Goal: Communication & Community: Share content

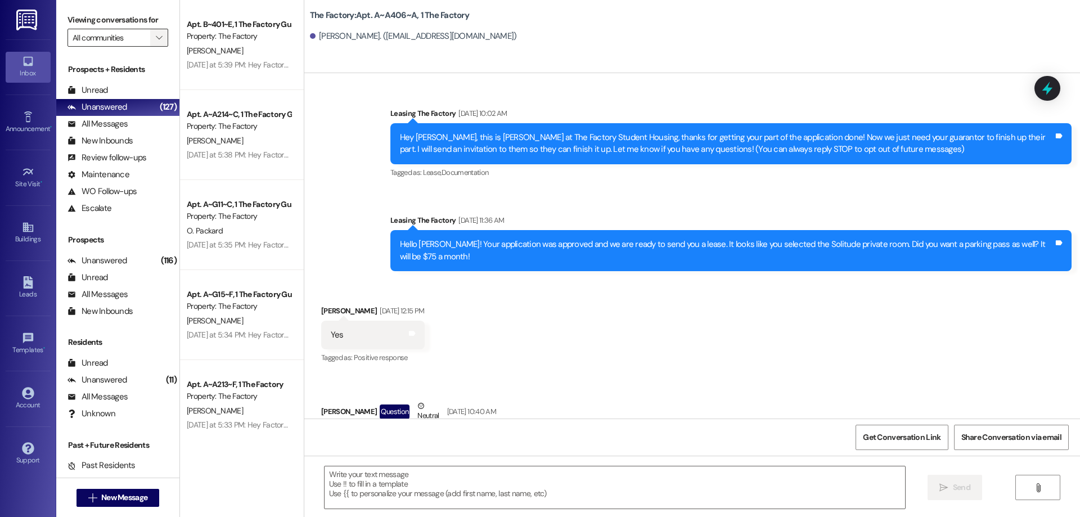
scroll to position [9141, 0]
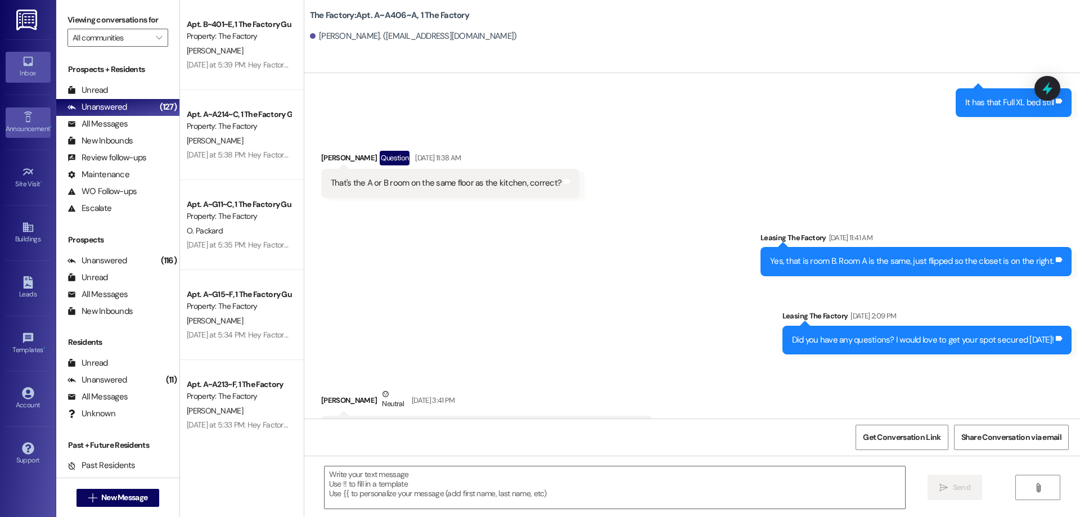
click at [29, 136] on link "Announcement •" at bounding box center [28, 122] width 45 height 30
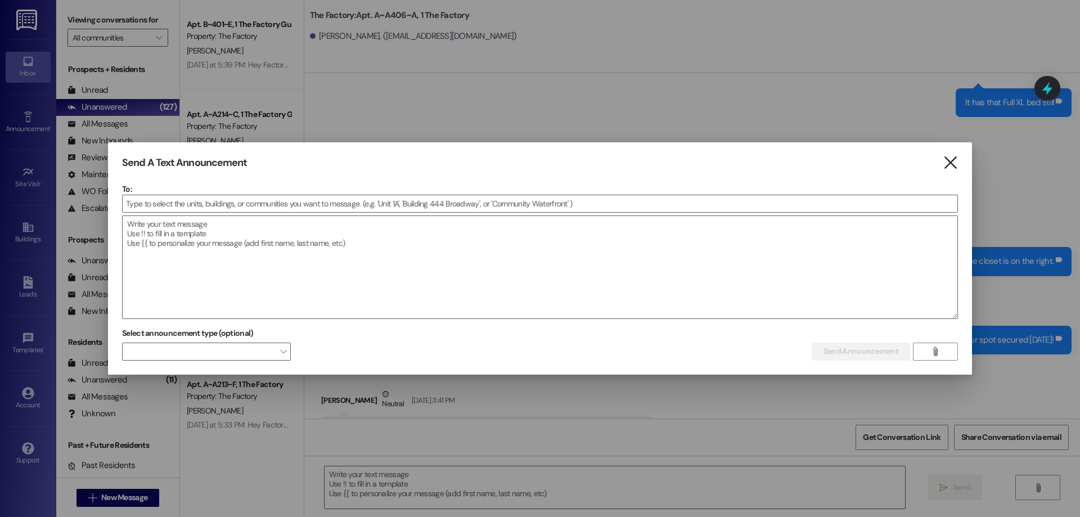
click at [944, 157] on icon "" at bounding box center [950, 163] width 15 height 12
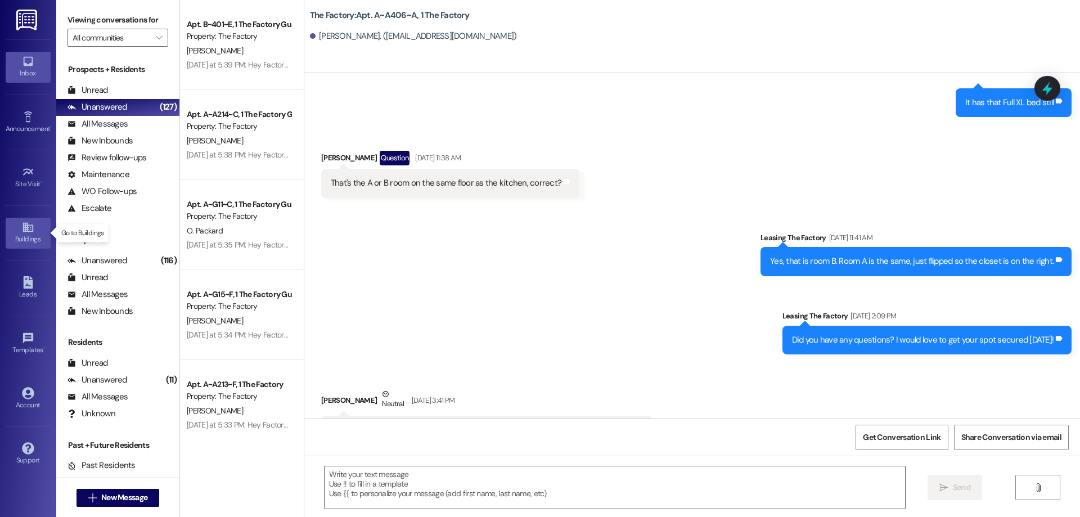
click at [35, 228] on link "Buildings" at bounding box center [28, 233] width 45 height 30
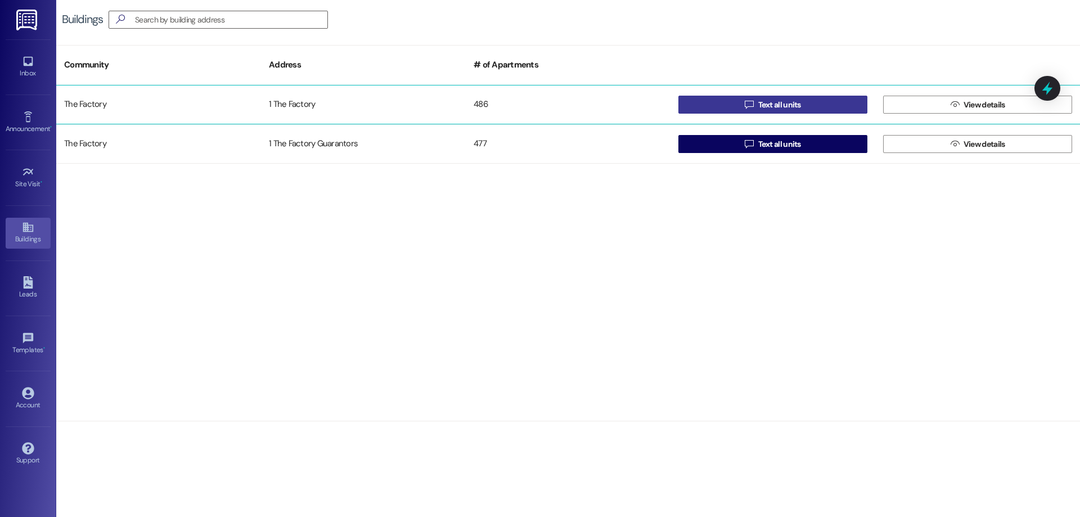
click at [764, 105] on span "Text all units" at bounding box center [779, 105] width 43 height 12
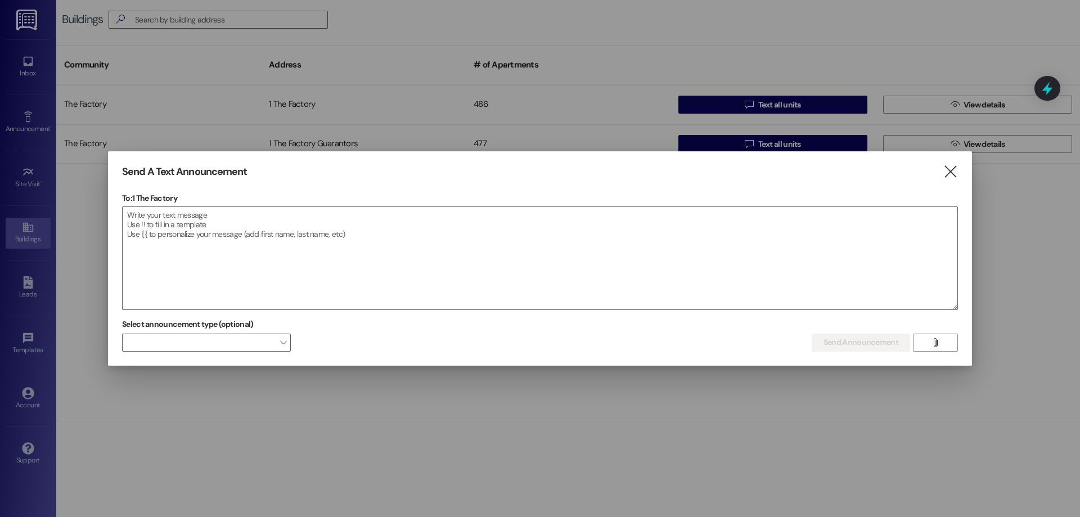
click at [463, 202] on p "To: 1 The Factory" at bounding box center [540, 197] width 836 height 11
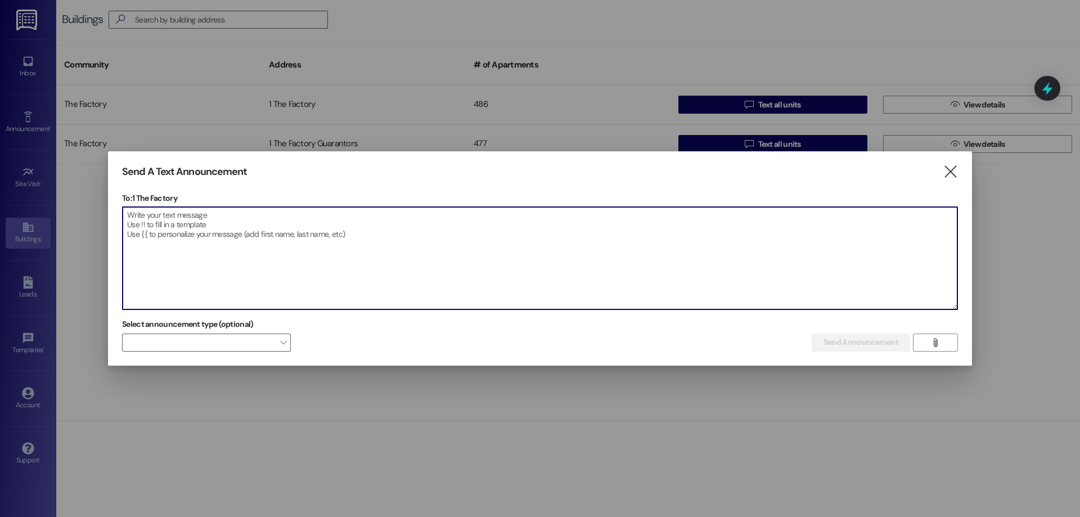
click at [463, 209] on textarea at bounding box center [540, 258] width 835 height 102
type textarea "A"
type textarea "S"
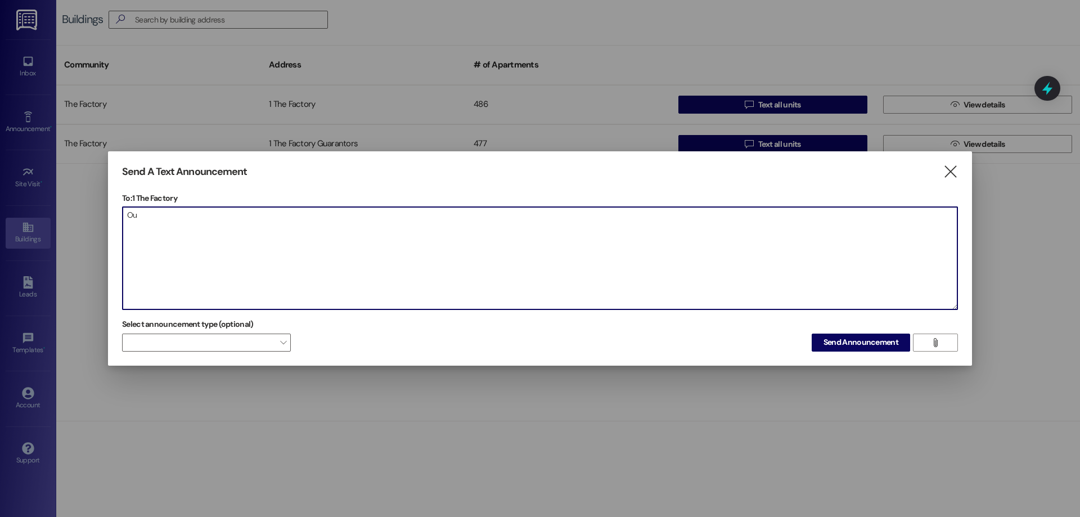
type textarea "O"
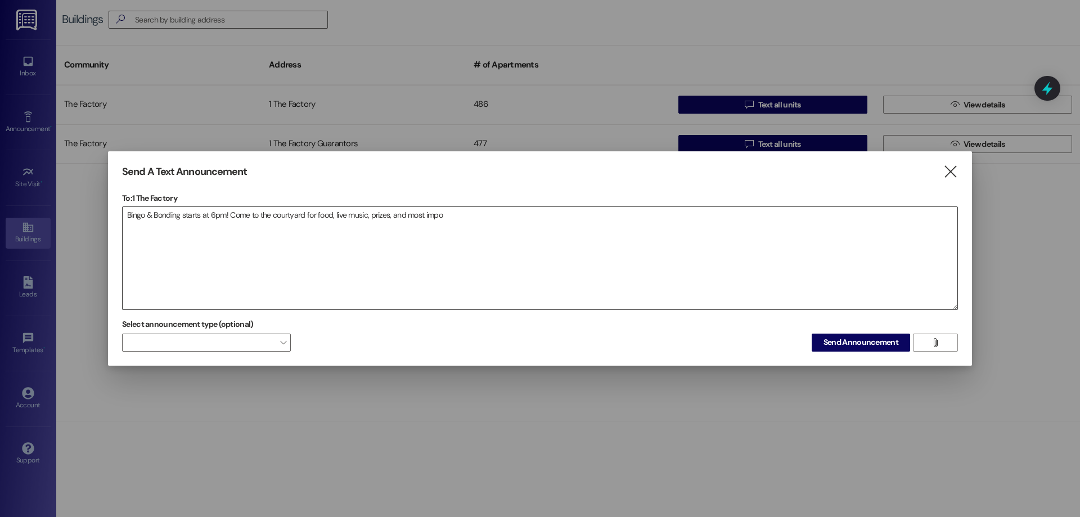
click at [454, 278] on textarea "Bingo & Bonding starts at 6pm! Come to the courtyard for food, live music, priz…" at bounding box center [540, 258] width 835 height 102
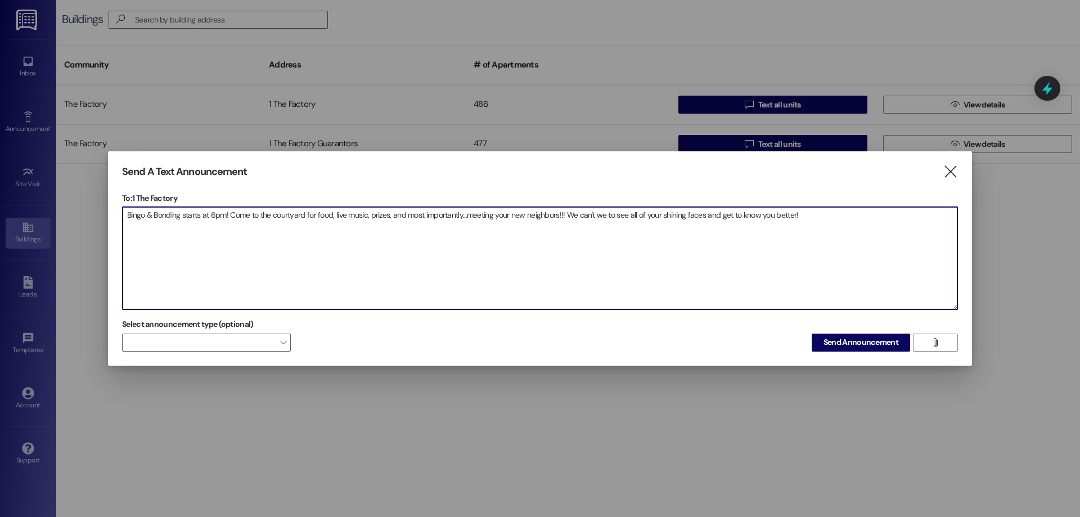
click at [390, 217] on textarea "Bingo & Bonding starts at 6pm! Come to the courtyard for food, live music, priz…" at bounding box center [540, 258] width 835 height 102
click at [391, 217] on textarea "Bingo & Bonding starts at 6pm! Come to the courtyard for food, live music, priz…" at bounding box center [540, 258] width 835 height 102
click at [393, 215] on textarea "Bingo & Bonding starts at 6pm! Come to the courtyard for food, live music, priz…" at bounding box center [540, 258] width 835 height 102
click at [317, 216] on textarea "Bingo & Bonding starts at 6pm! Come to the courtyard for food, live music, priz…" at bounding box center [540, 258] width 835 height 102
click at [797, 215] on textarea "Bingo & Bonding starts at 6pm! Come to the courtyard for food, live music, priz…" at bounding box center [540, 258] width 835 height 102
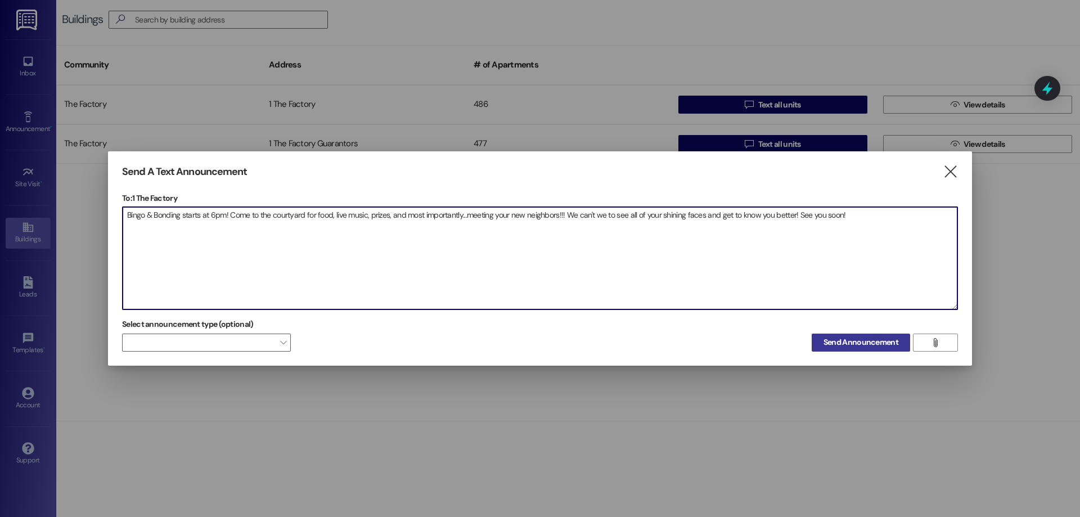
type textarea "Bingo & Bonding starts at 6pm! Come to the courtyard for food, live music, priz…"
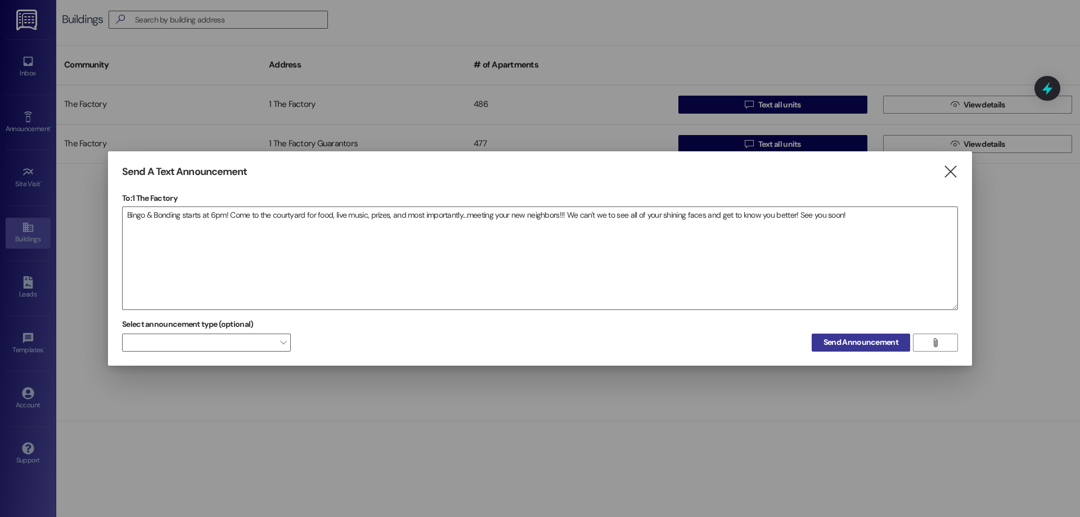
click at [892, 337] on span "Send Announcement" at bounding box center [860, 342] width 75 height 12
